Goal: Transaction & Acquisition: Purchase product/service

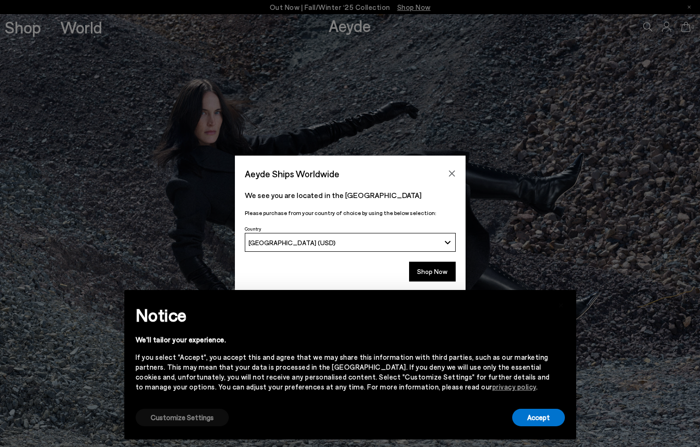
click at [196, 415] on button "Customize Settings" at bounding box center [182, 416] width 93 height 17
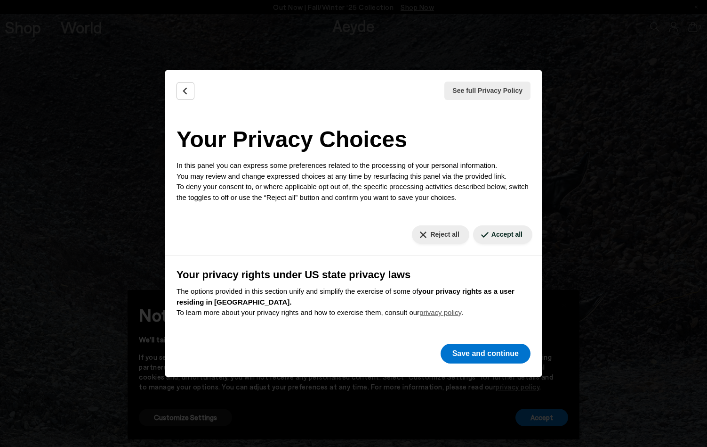
click at [438, 229] on button "Reject all" at bounding box center [440, 234] width 57 height 18
click at [437, 236] on button "Reject all" at bounding box center [440, 234] width 57 height 18
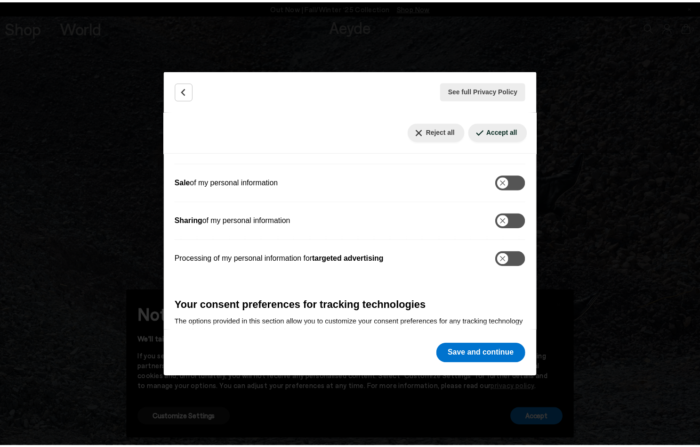
scroll to position [183, 0]
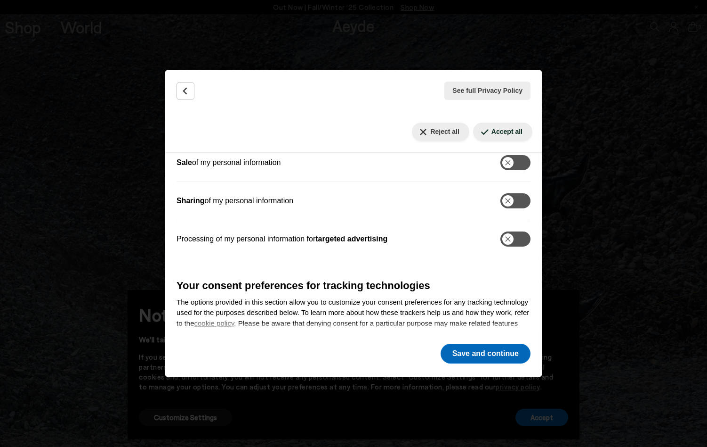
click at [478, 354] on button "Save and continue" at bounding box center [486, 353] width 90 height 20
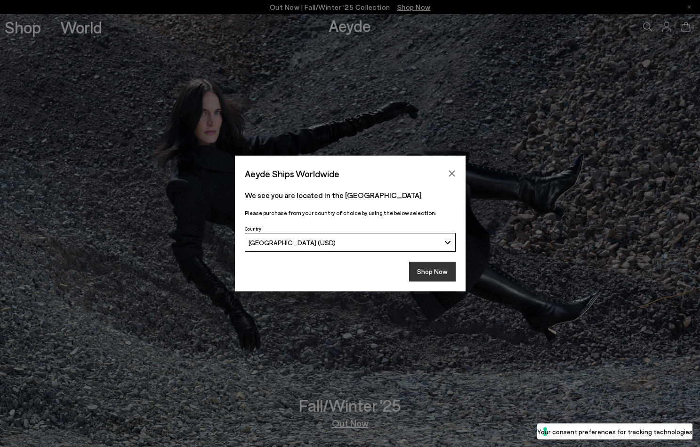
click at [433, 265] on button "Shop Now" at bounding box center [432, 271] width 47 height 20
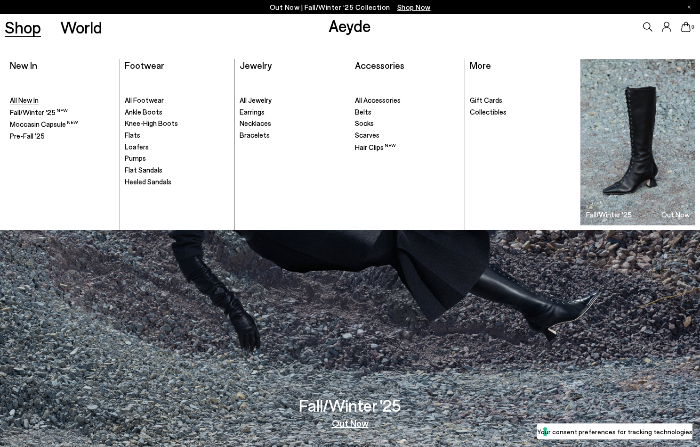
click at [28, 101] on span "All New In" at bounding box center [24, 100] width 29 height 8
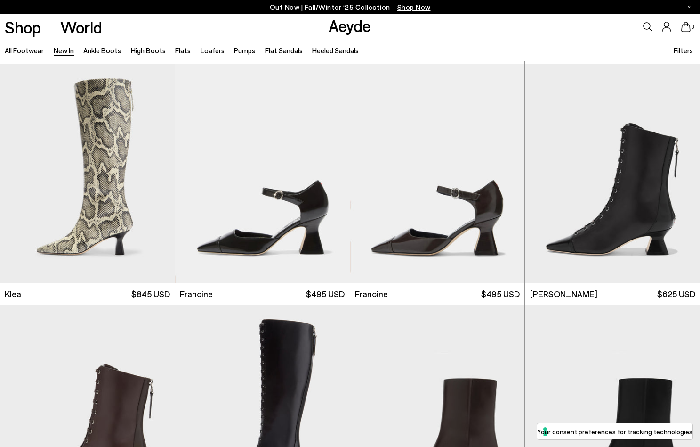
scroll to position [965, 0]
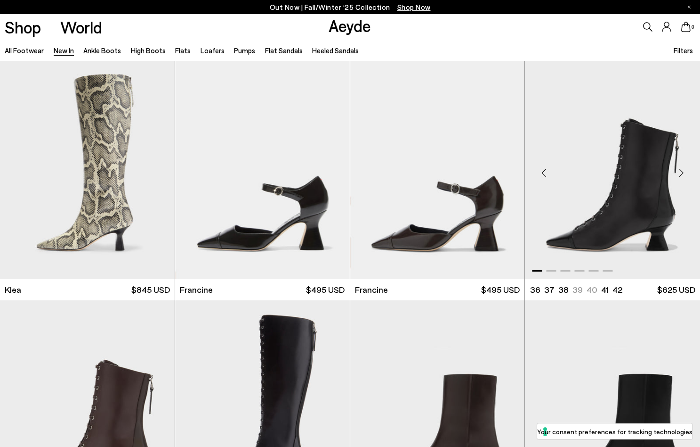
click at [682, 175] on div "Next slide" at bounding box center [681, 173] width 28 height 28
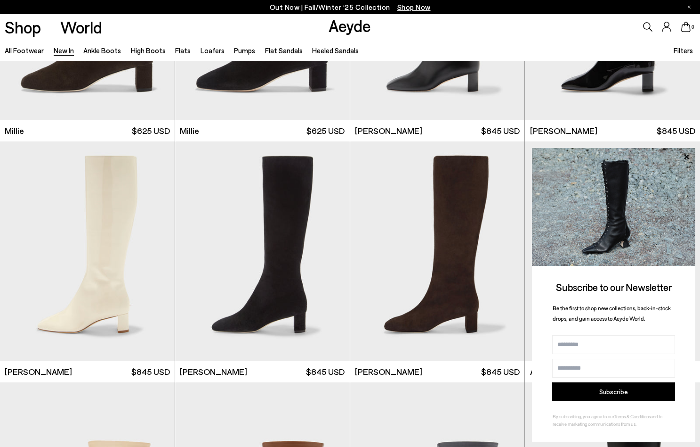
scroll to position [2353, 0]
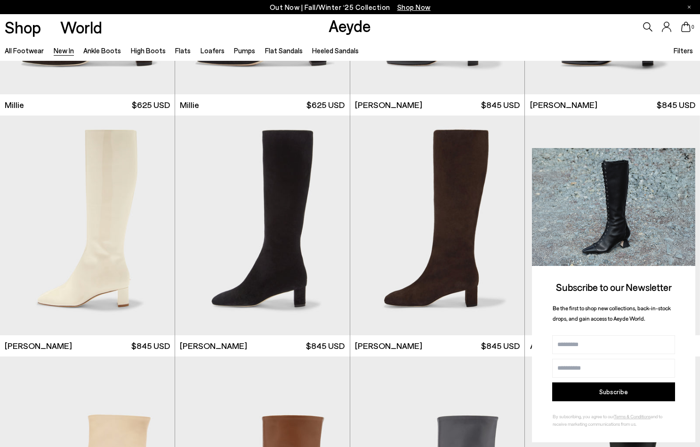
click at [684, 154] on icon at bounding box center [687, 157] width 12 height 12
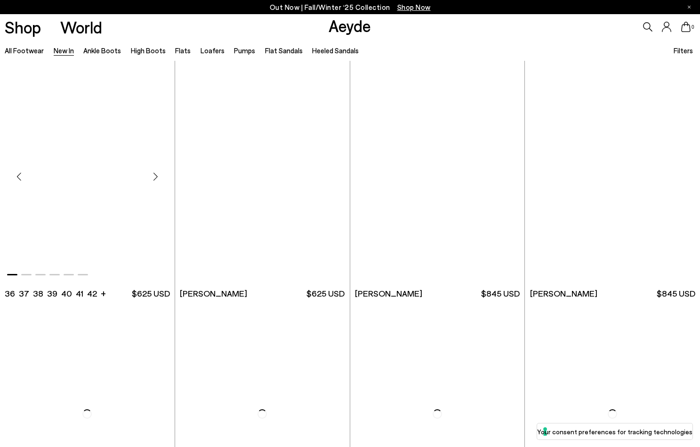
scroll to position [4038, 0]
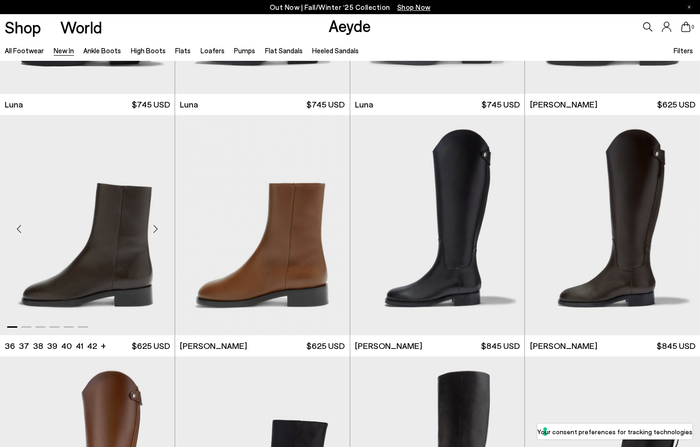
click at [156, 227] on div "Next slide" at bounding box center [156, 228] width 28 height 28
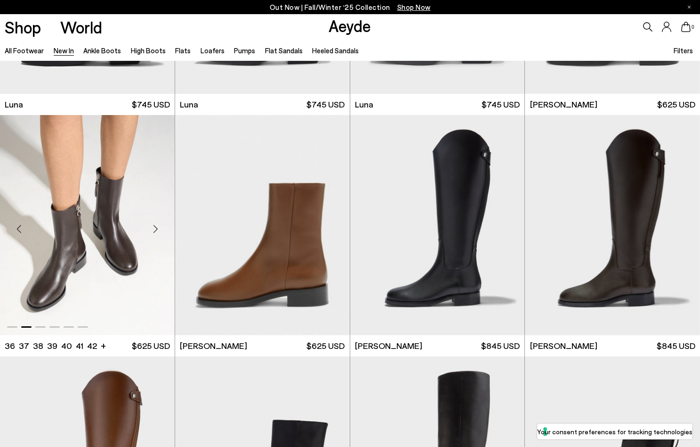
click at [156, 227] on div "Next slide" at bounding box center [156, 228] width 28 height 28
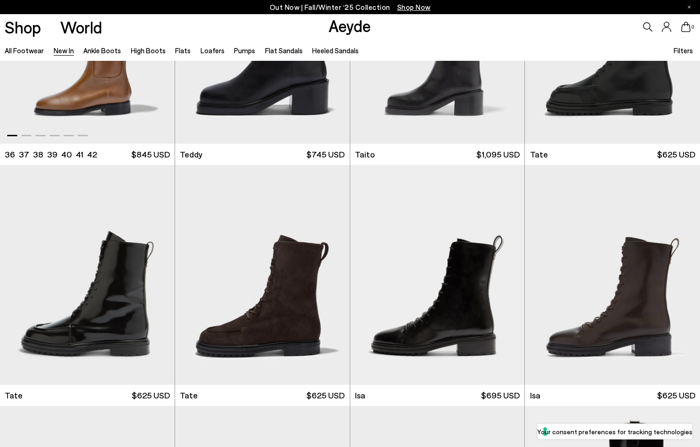
scroll to position [4541, 0]
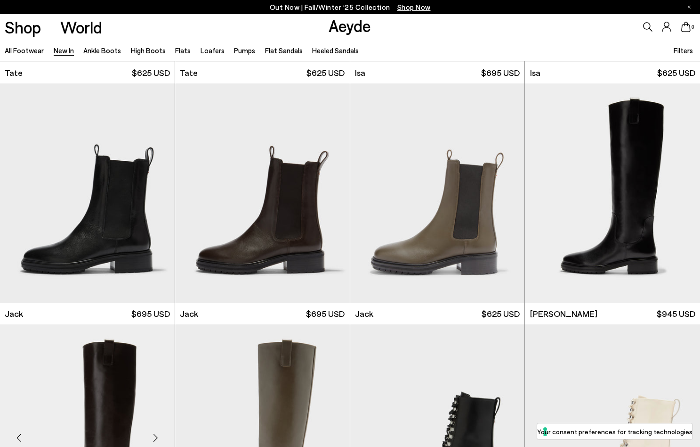
scroll to position [4792, 0]
click at [154, 195] on div "Next slide" at bounding box center [156, 197] width 28 height 28
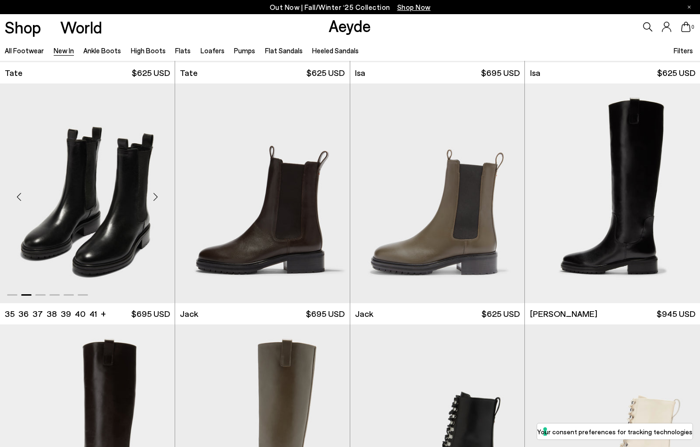
click at [154, 195] on div "Next slide" at bounding box center [156, 197] width 28 height 28
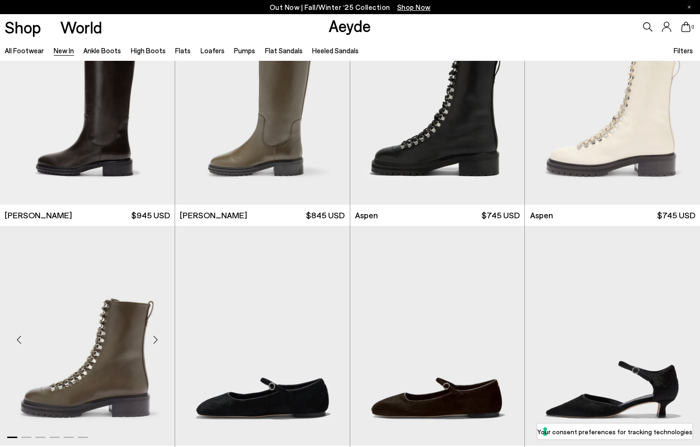
scroll to position [5091, 0]
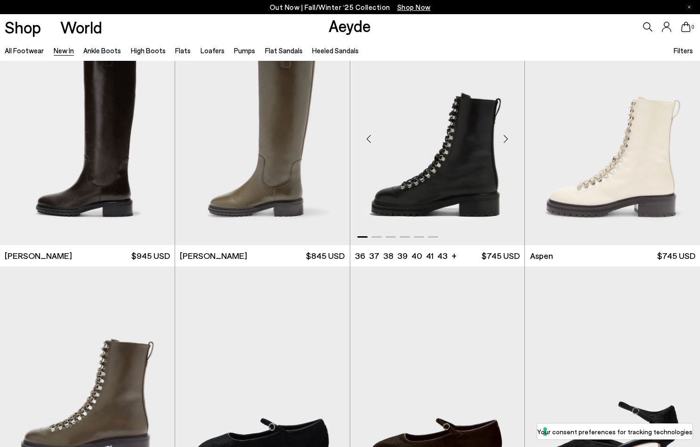
click at [504, 138] on div "Next slide" at bounding box center [506, 139] width 28 height 28
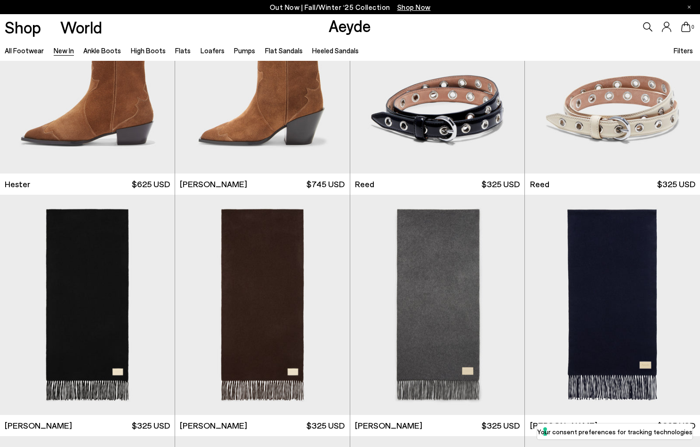
scroll to position [5952, 0]
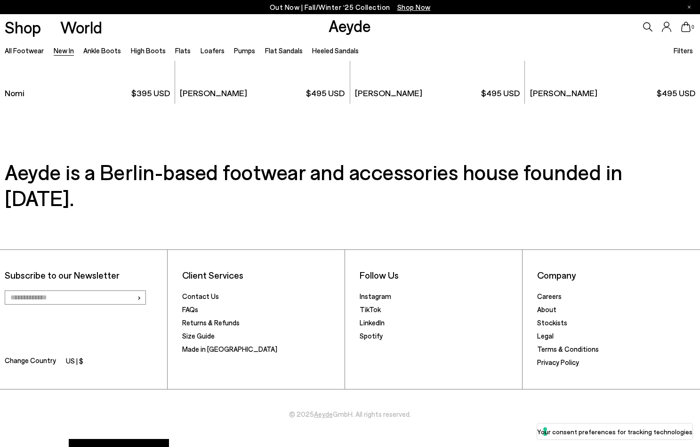
scroll to position [10309, 0]
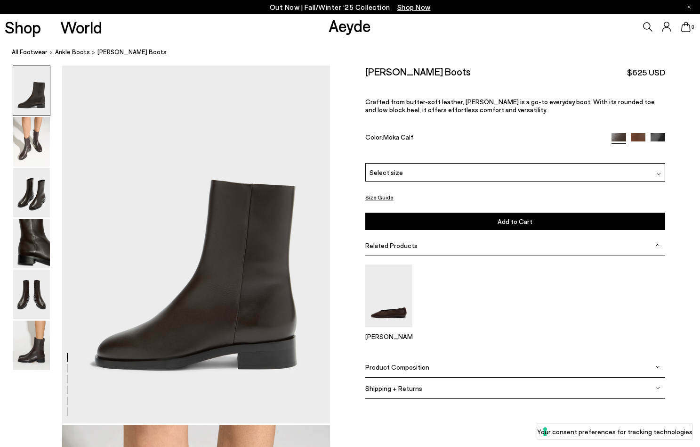
click at [383, 169] on span "Select size" at bounding box center [386, 172] width 33 height 10
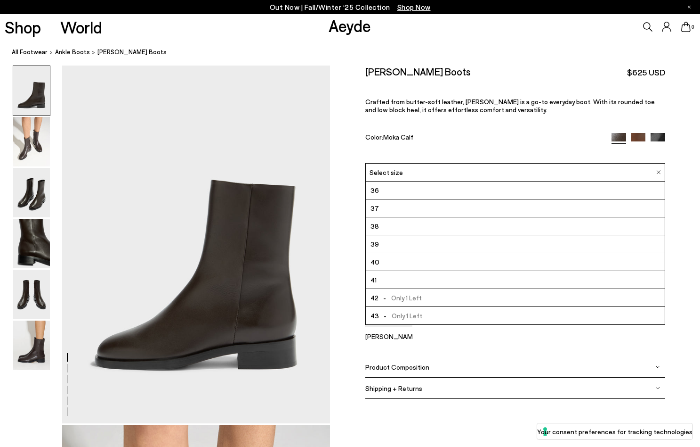
click at [379, 147] on div "Vincent Ankle Boots $625 USD Crafted from butter-soft leather, Vincent is a go-…" at bounding box center [515, 113] width 300 height 97
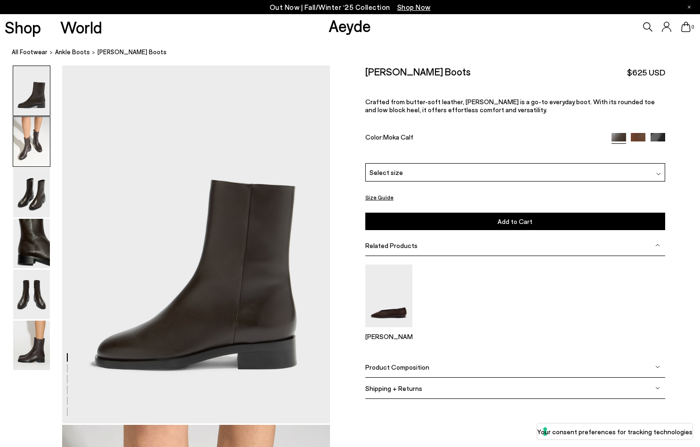
click at [24, 149] on img at bounding box center [31, 141] width 37 height 49
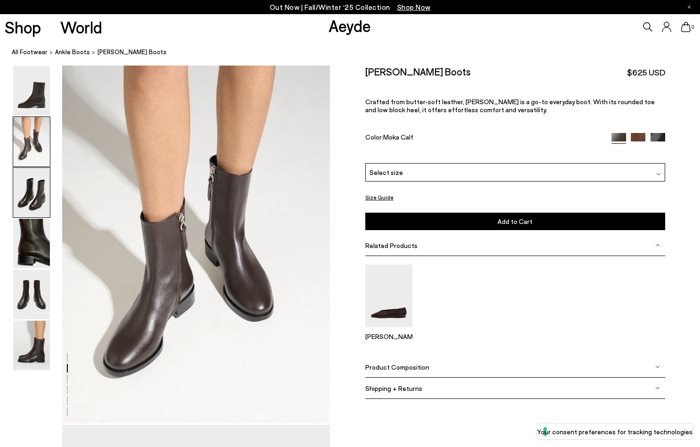
click at [32, 190] on img at bounding box center [31, 192] width 37 height 49
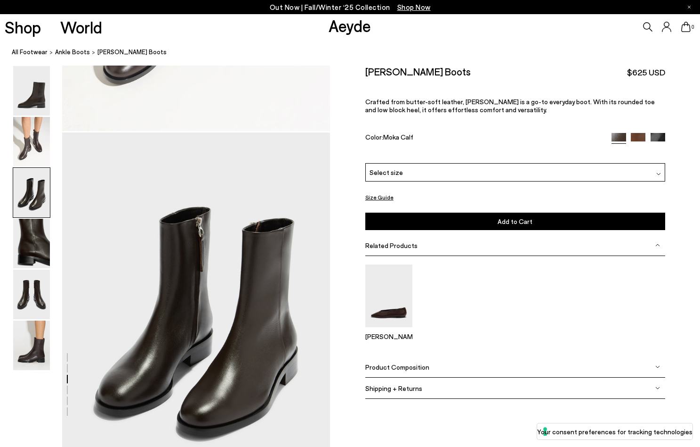
scroll to position [718, 0]
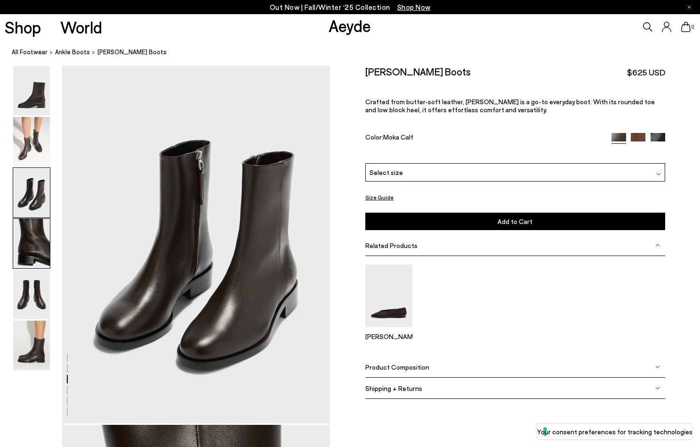
click at [37, 242] on img at bounding box center [31, 243] width 37 height 49
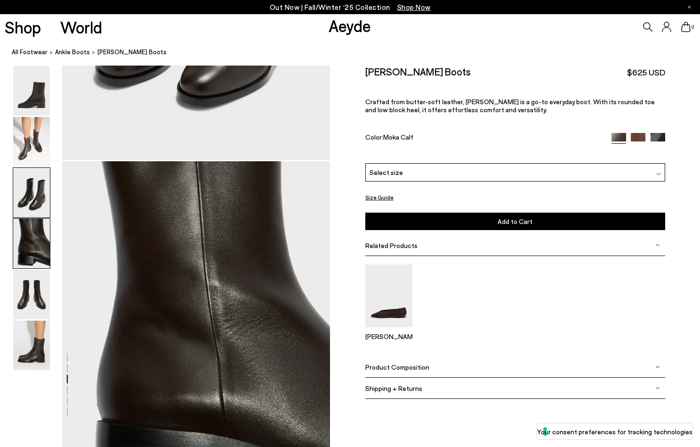
scroll to position [1077, 0]
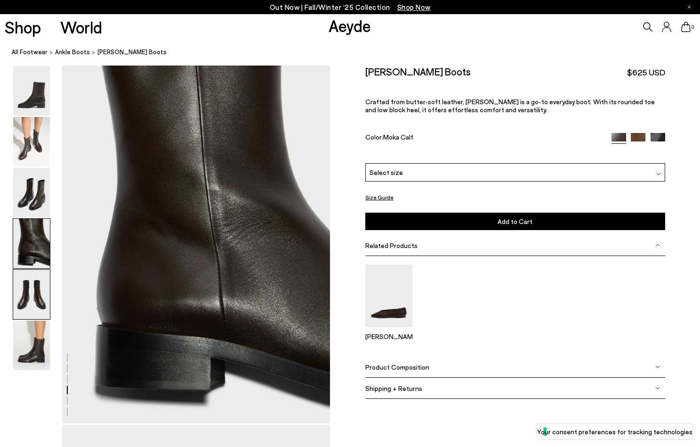
click at [38, 279] on img at bounding box center [31, 293] width 37 height 49
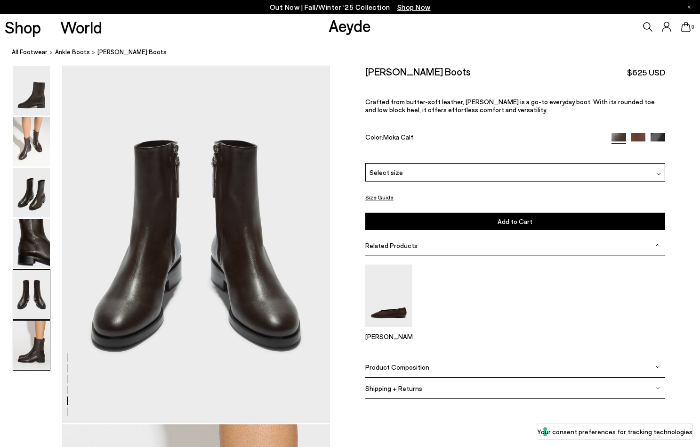
click at [36, 320] on img at bounding box center [31, 344] width 37 height 49
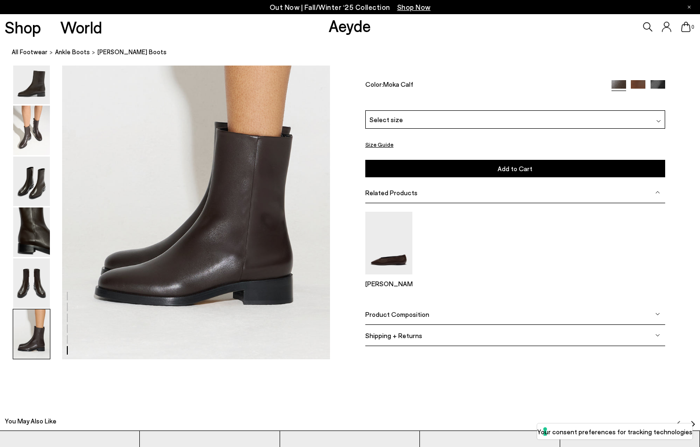
scroll to position [1860, 0]
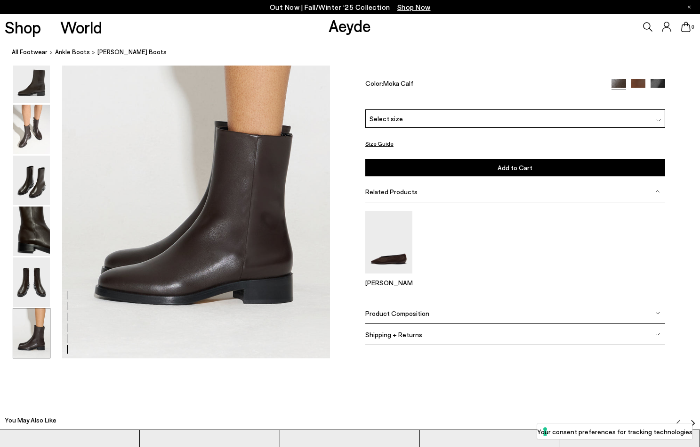
click at [639, 82] on img at bounding box center [638, 86] width 15 height 15
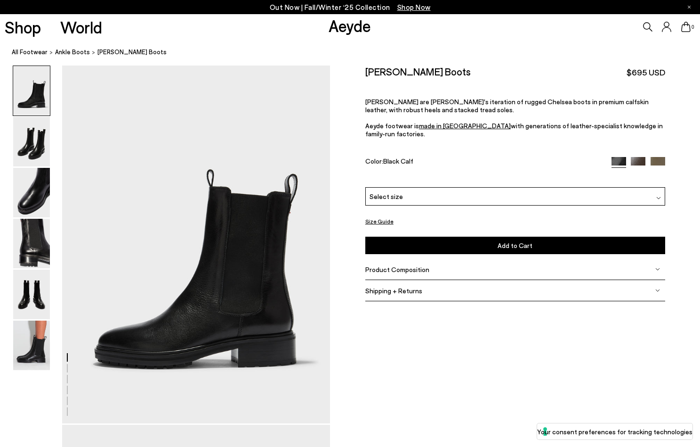
click at [418, 187] on div "Select size" at bounding box center [515, 196] width 300 height 18
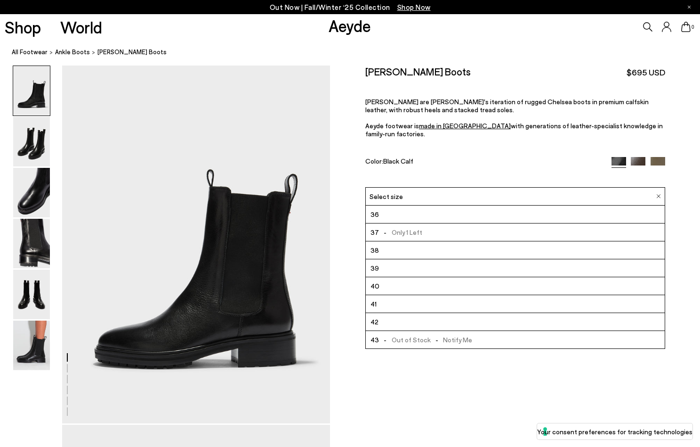
scroll to position [18, 0]
click at [387, 313] on li "42" at bounding box center [515, 322] width 299 height 18
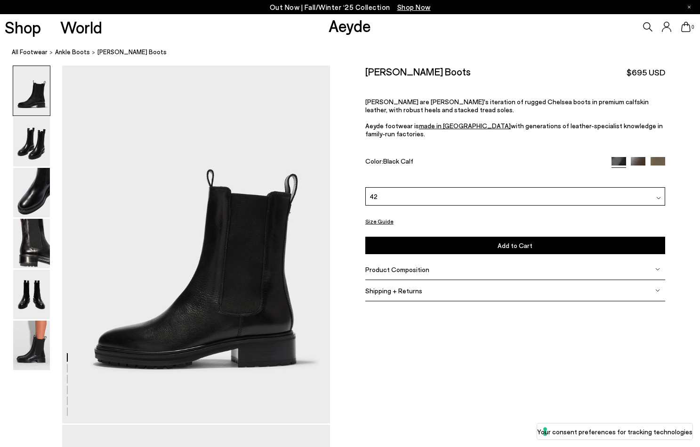
click at [381, 207] on div "Please Select a Color Black Calf Black Calf Moka Calf Olive Calf 42 35 - Only 1…" at bounding box center [515, 220] width 300 height 67
click at [381, 219] on button "Size Guide" at bounding box center [379, 221] width 28 height 12
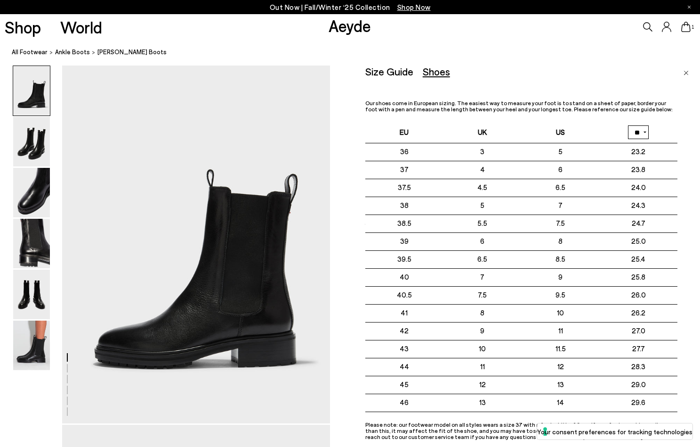
click at [684, 71] on img "Close" at bounding box center [686, 73] width 5 height 5
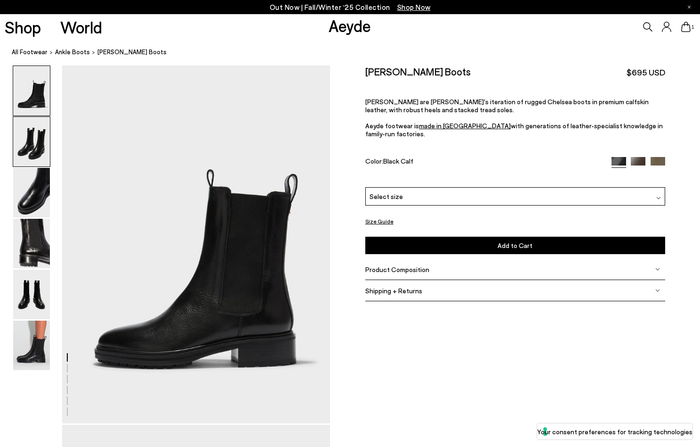
click at [39, 127] on img at bounding box center [31, 141] width 37 height 49
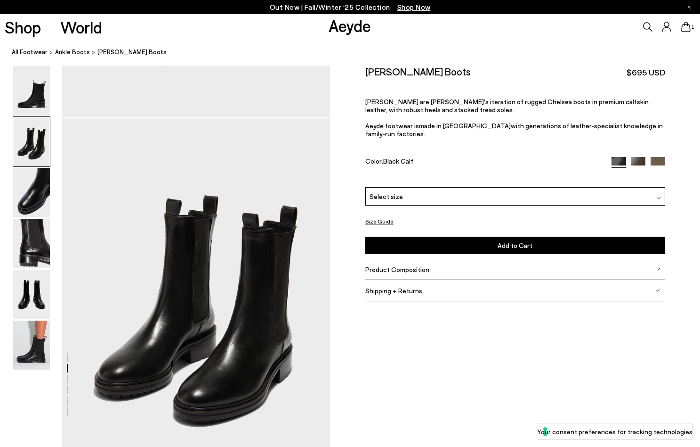
scroll to position [359, 0]
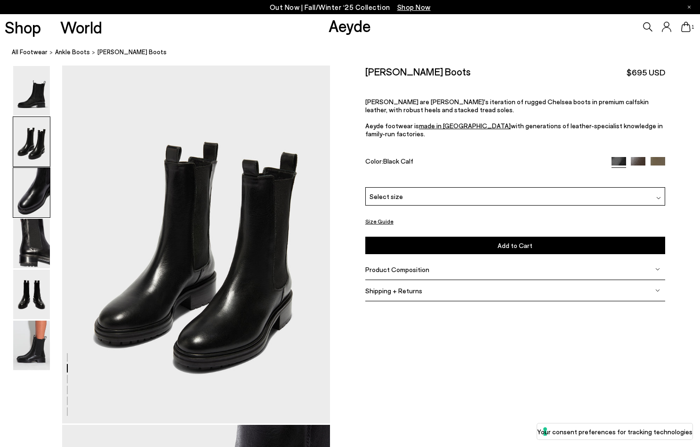
click at [41, 170] on img at bounding box center [31, 192] width 37 height 49
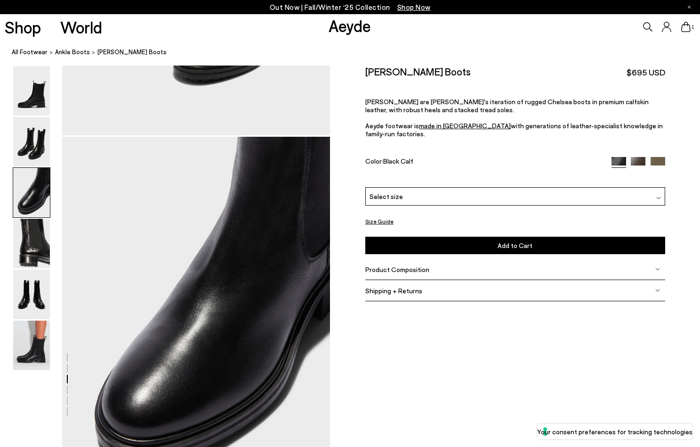
scroll to position [718, 0]
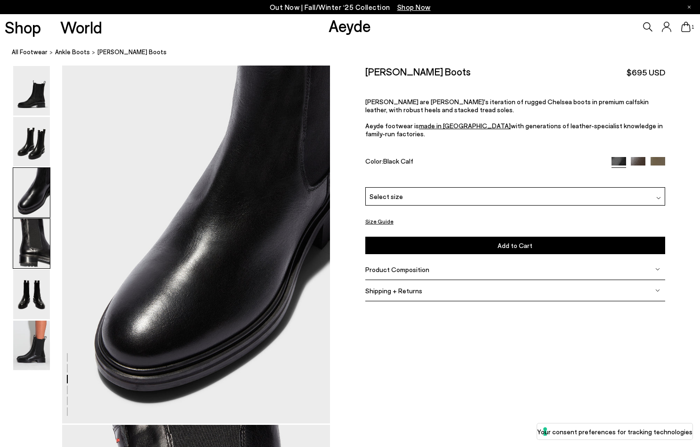
click at [35, 231] on img at bounding box center [31, 243] width 37 height 49
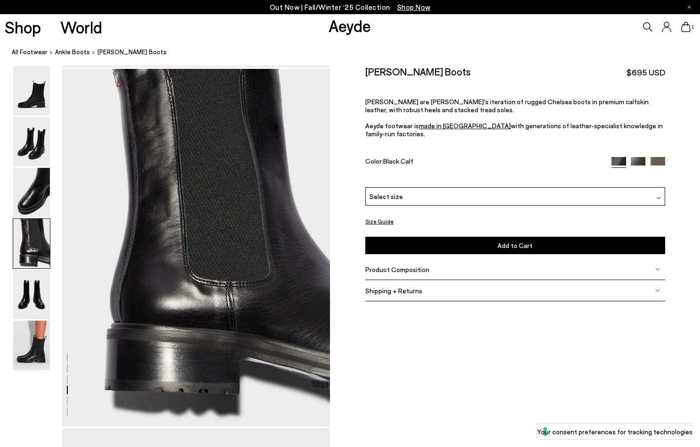
scroll to position [1078, 0]
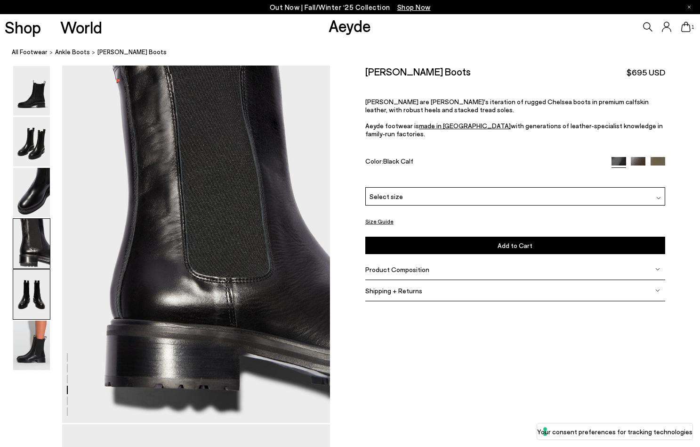
click at [36, 291] on img at bounding box center [31, 293] width 37 height 49
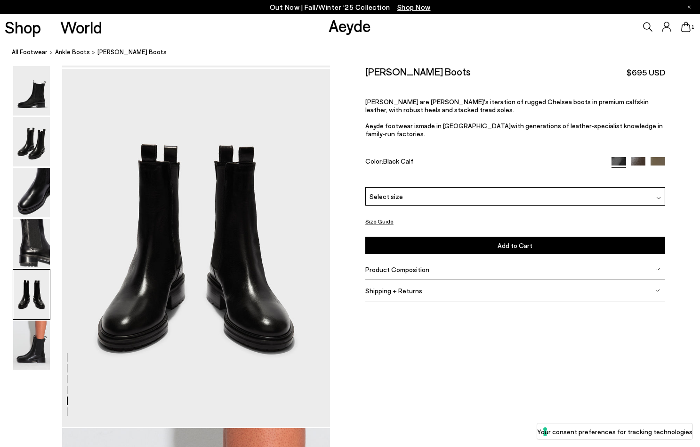
scroll to position [1437, 0]
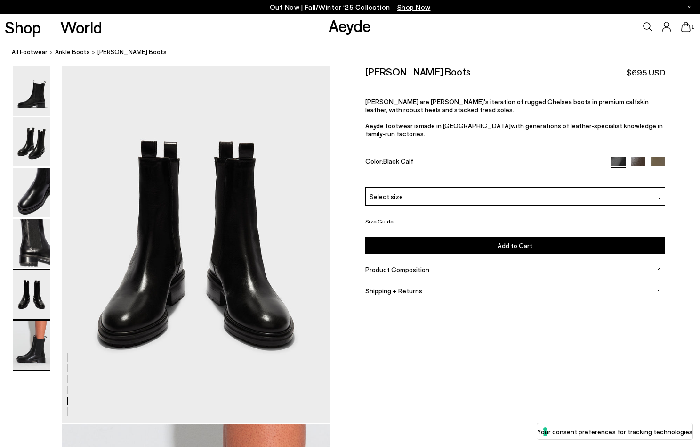
click at [42, 338] on img at bounding box center [31, 344] width 37 height 49
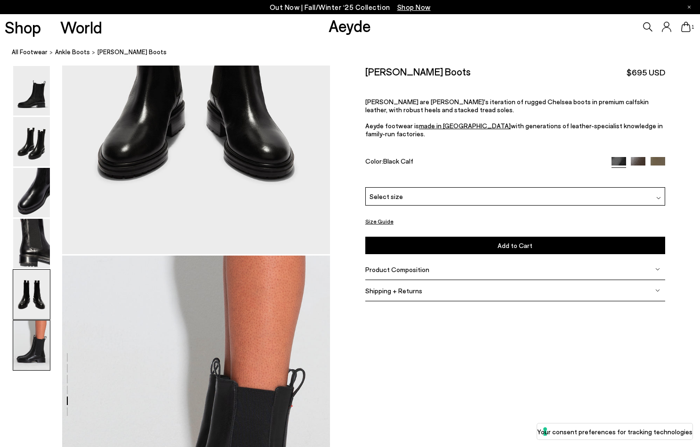
scroll to position [1551, 0]
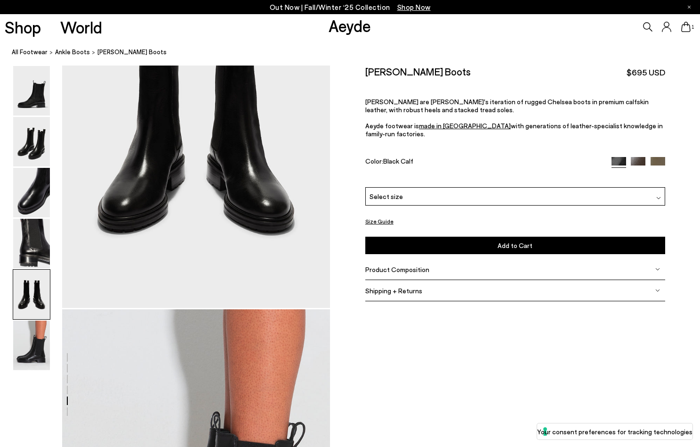
click at [415, 265] on span "Product Composition" at bounding box center [397, 269] width 64 height 8
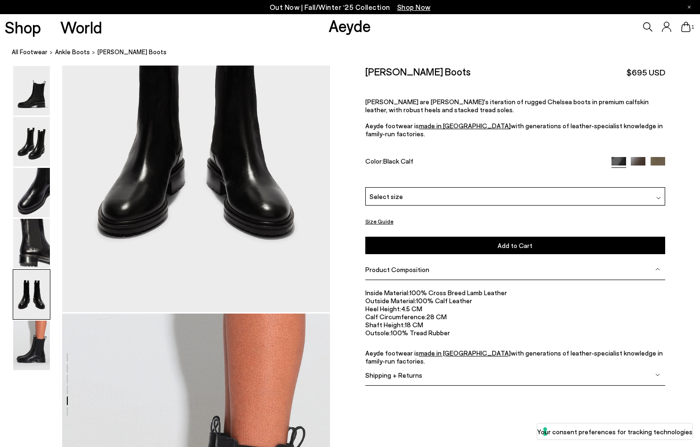
click at [412, 371] on span "Shipping + Returns" at bounding box center [393, 375] width 57 height 8
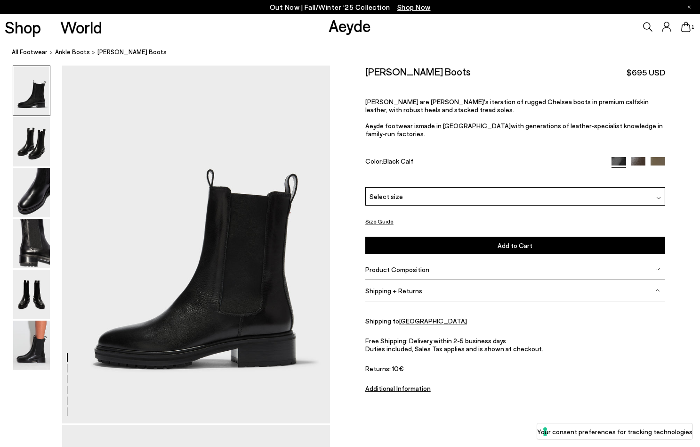
scroll to position [0, 0]
click at [13, 141] on div at bounding box center [32, 141] width 38 height 50
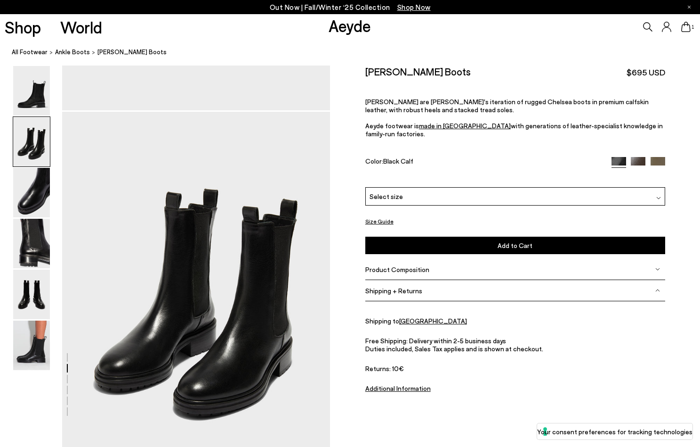
scroll to position [359, 0]
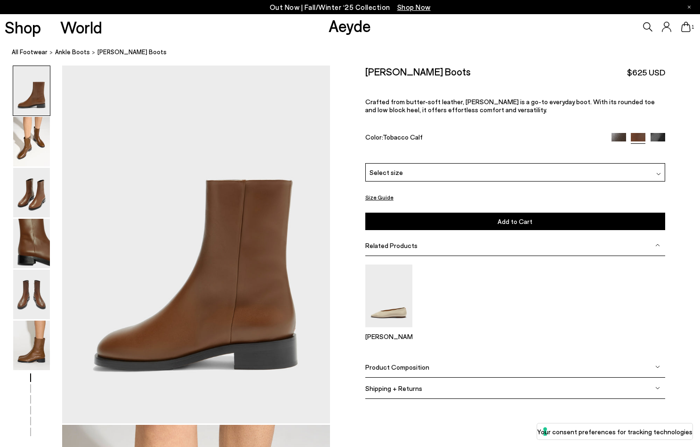
click at [661, 135] on img at bounding box center [658, 140] width 15 height 15
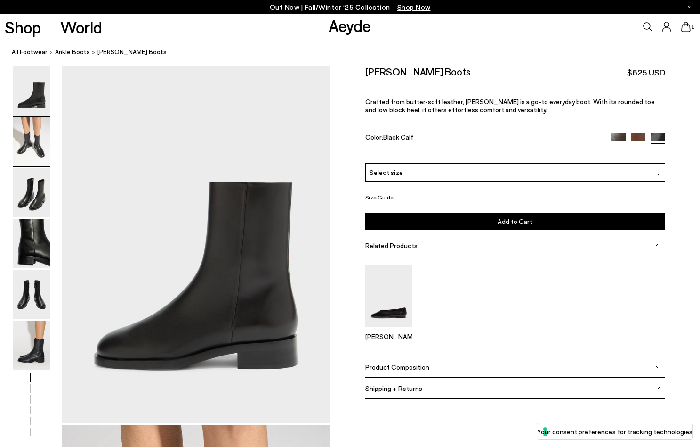
click at [26, 122] on img at bounding box center [31, 141] width 37 height 49
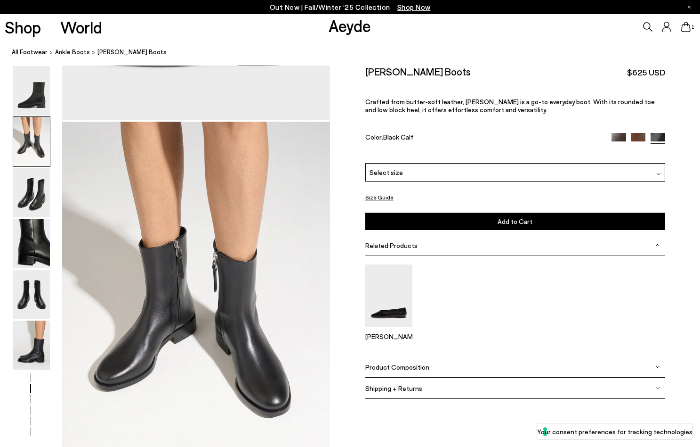
scroll to position [359, 0]
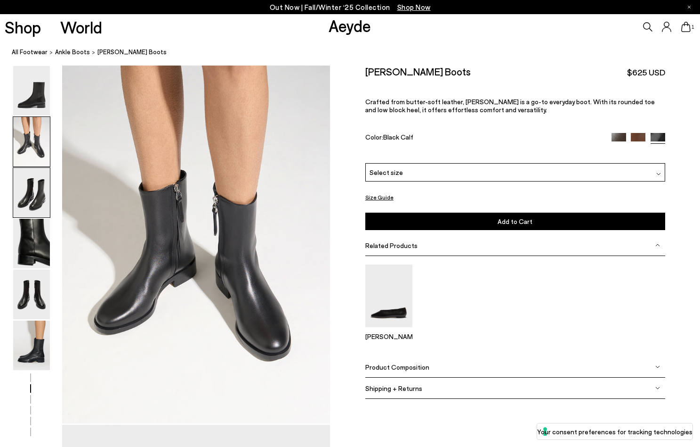
click at [28, 186] on img at bounding box center [31, 192] width 37 height 49
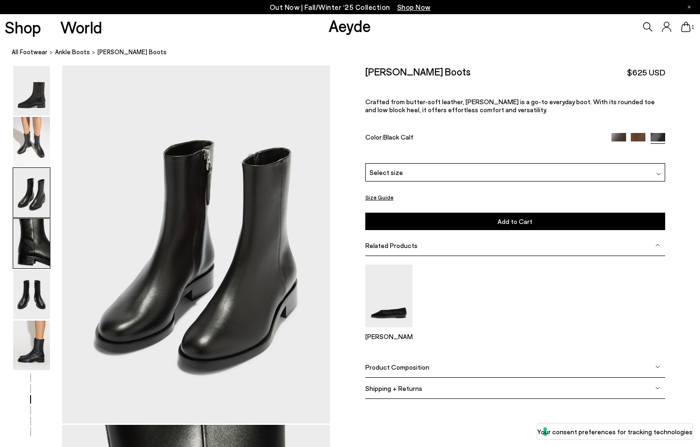
click at [28, 225] on img at bounding box center [31, 243] width 37 height 49
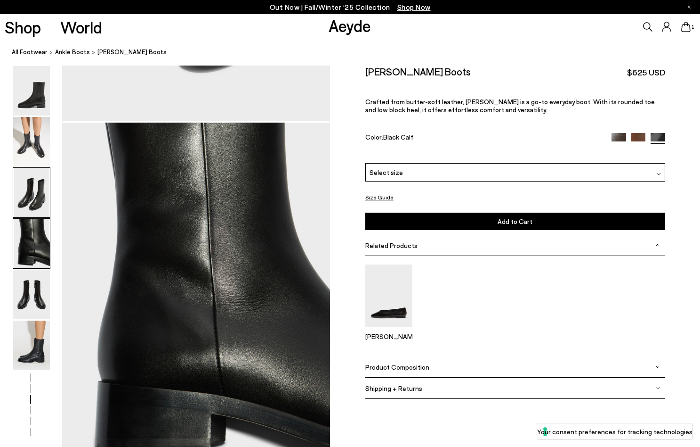
scroll to position [1077, 0]
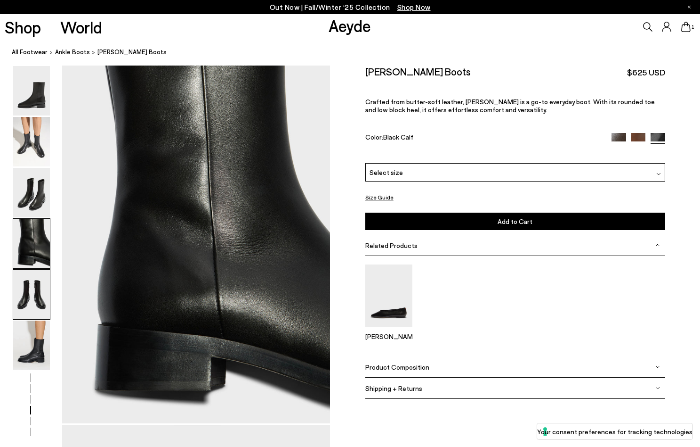
click at [39, 284] on img at bounding box center [31, 293] width 37 height 49
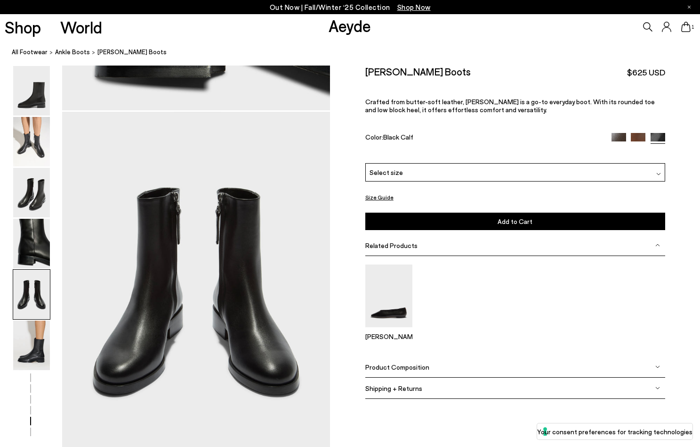
scroll to position [1437, 0]
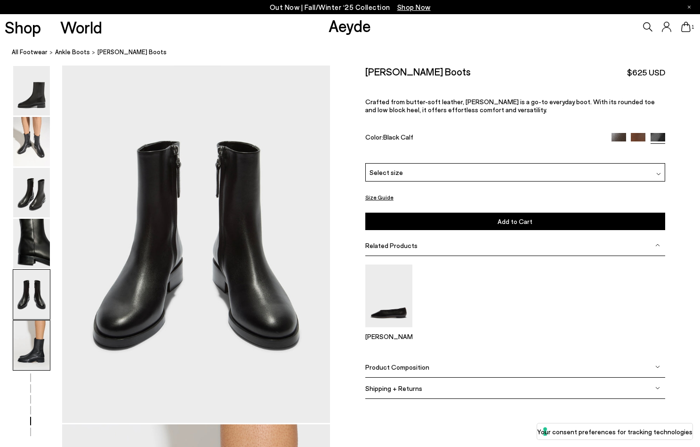
click at [41, 333] on img at bounding box center [31, 344] width 37 height 49
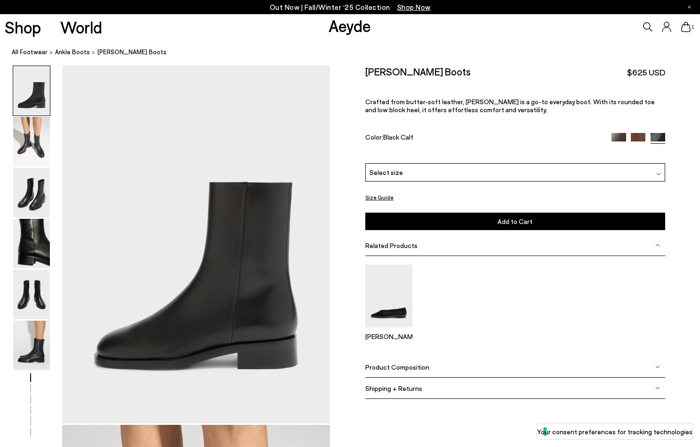
scroll to position [0, 0]
